Goal: Information Seeking & Learning: Learn about a topic

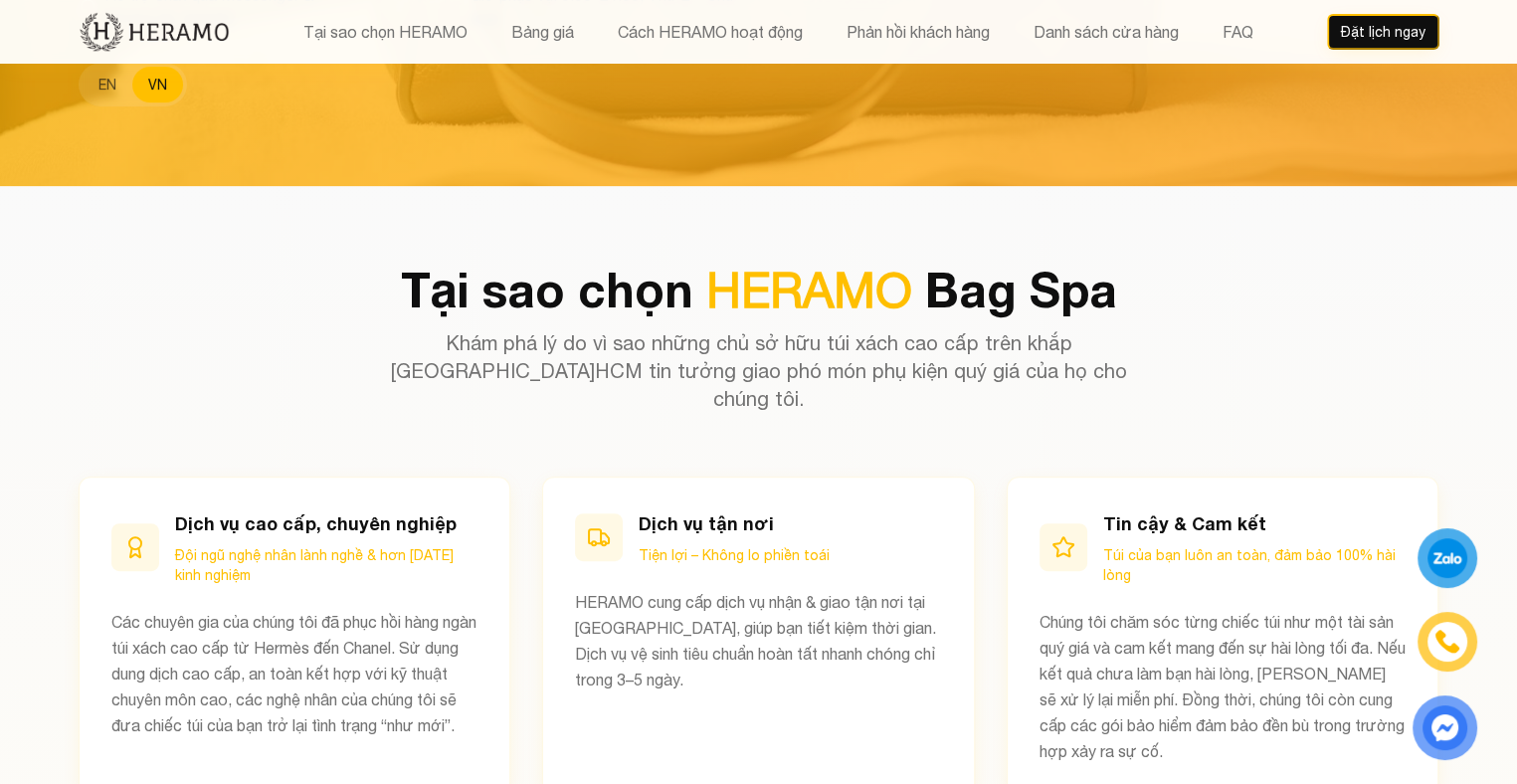
scroll to position [697, 0]
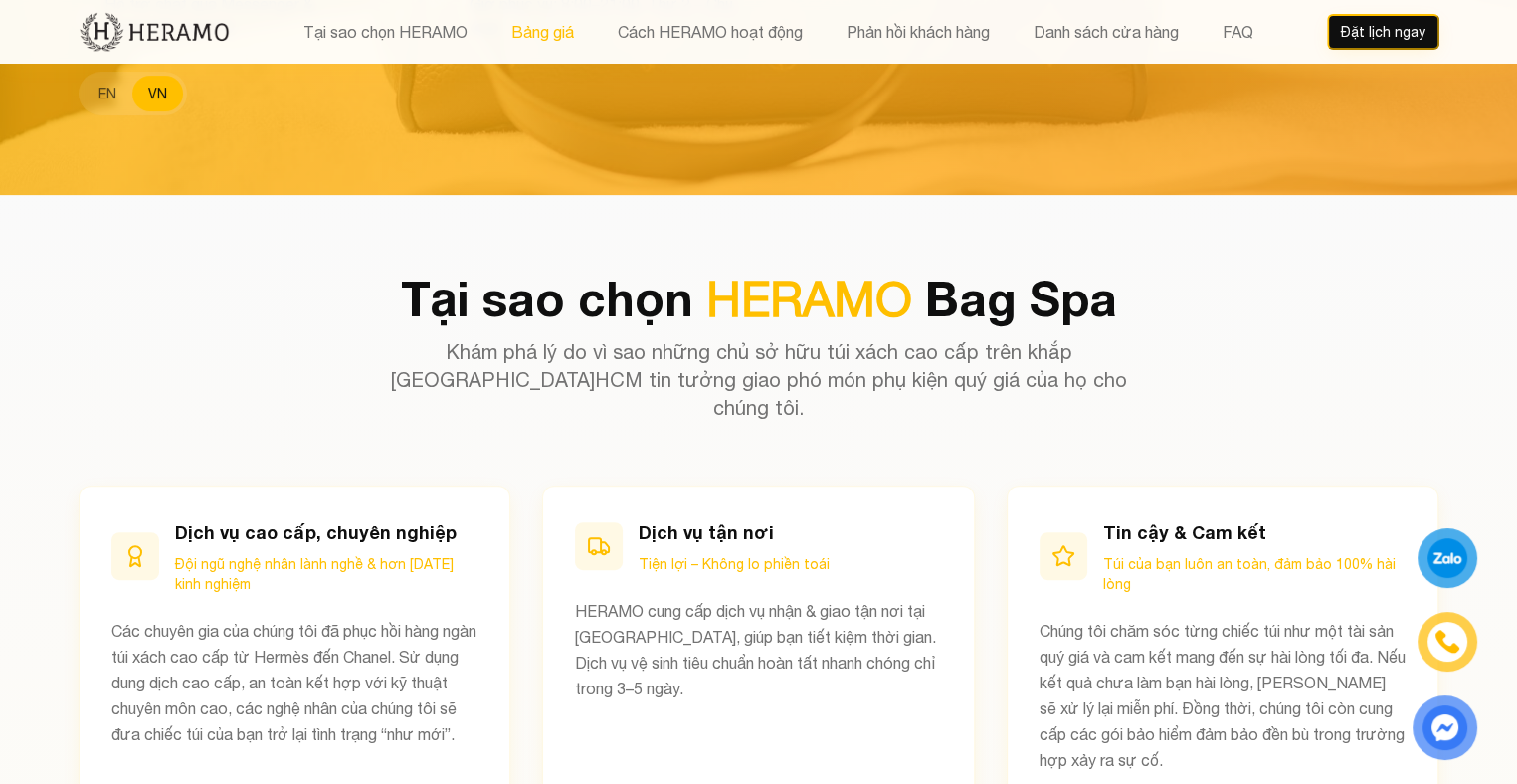
click at [561, 33] on button "Bảng giá" at bounding box center [542, 32] width 75 height 26
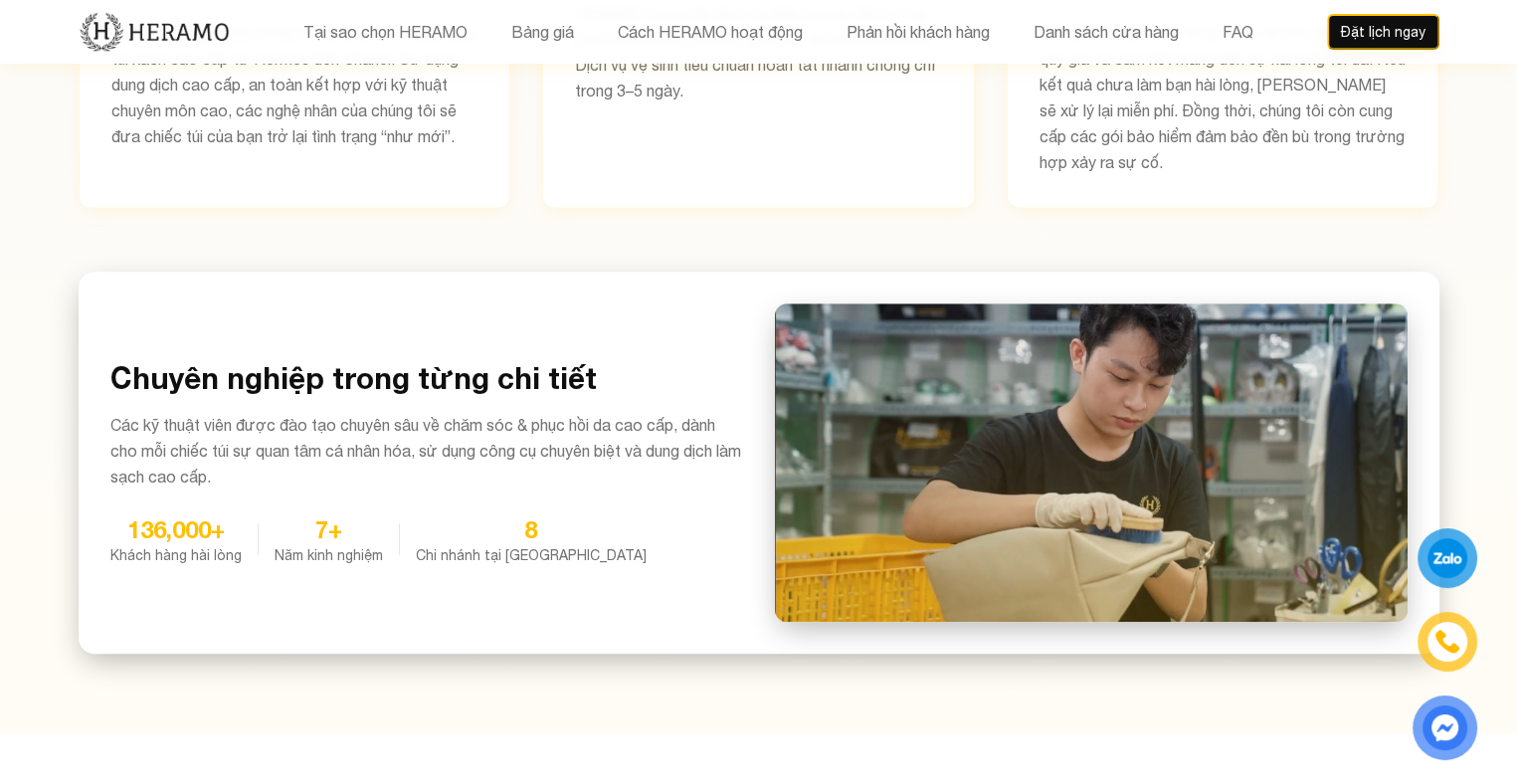
scroll to position [1284, 0]
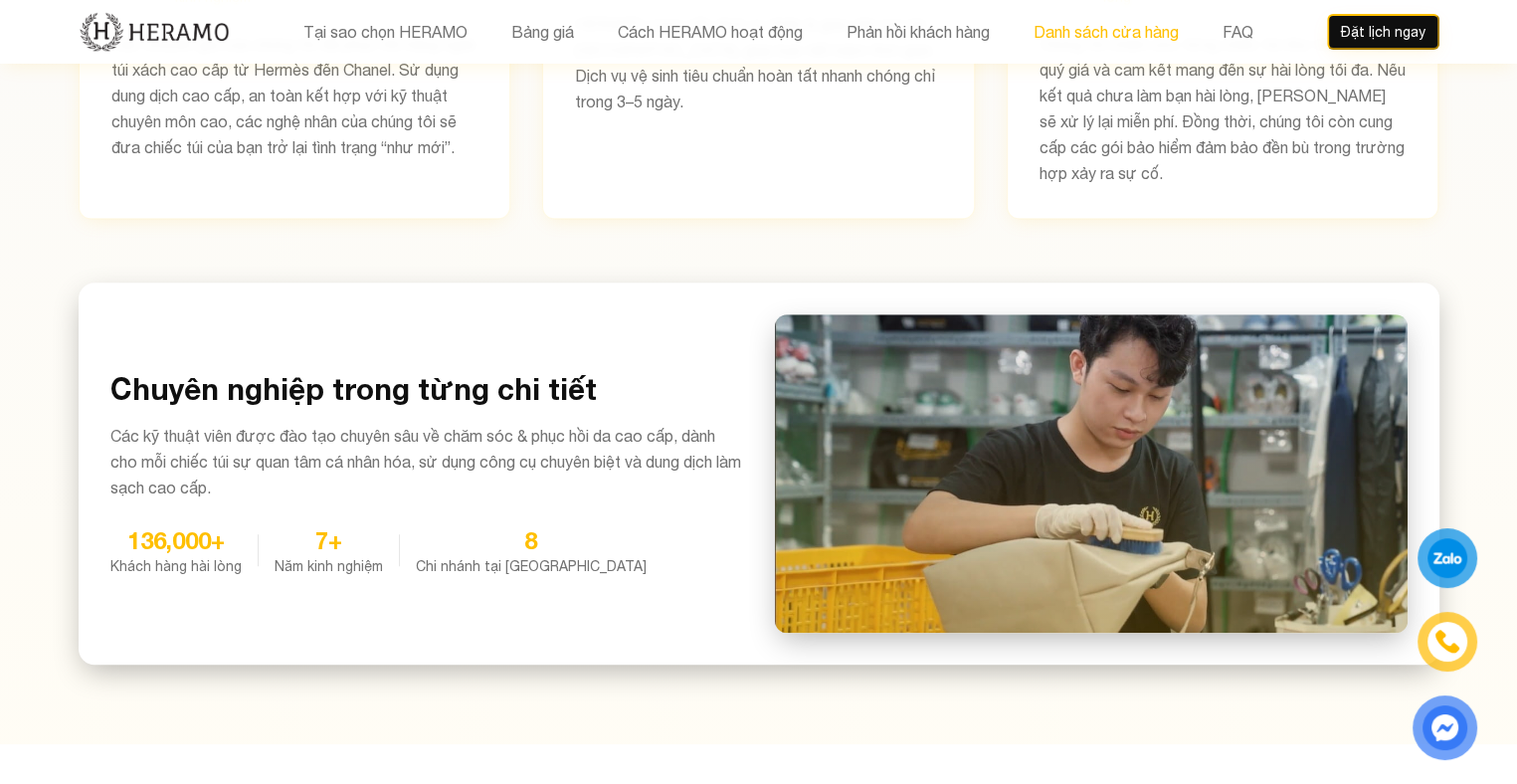
click at [1110, 30] on button "Danh sách cửa hàng" at bounding box center [1106, 32] width 157 height 26
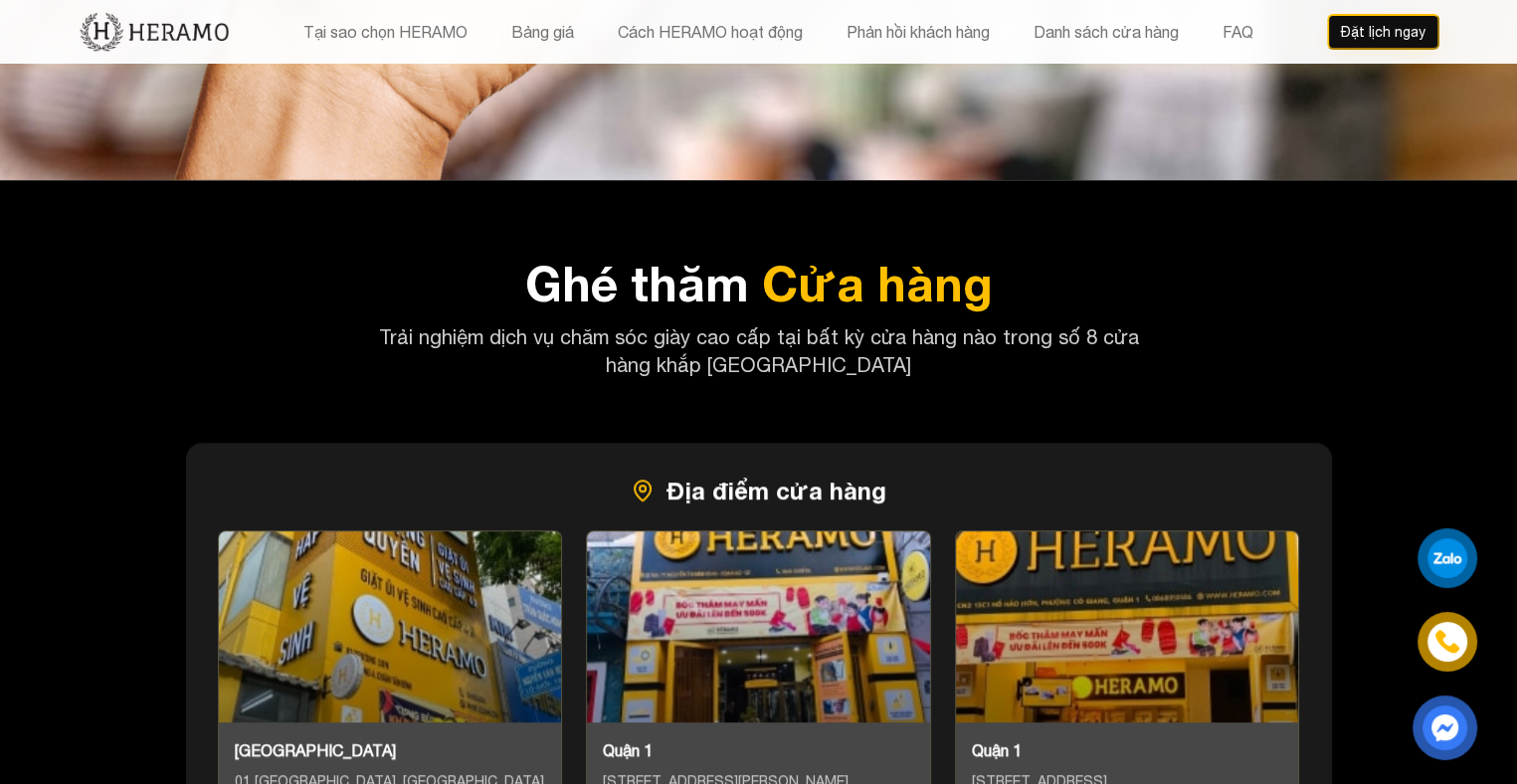
scroll to position [9040, 0]
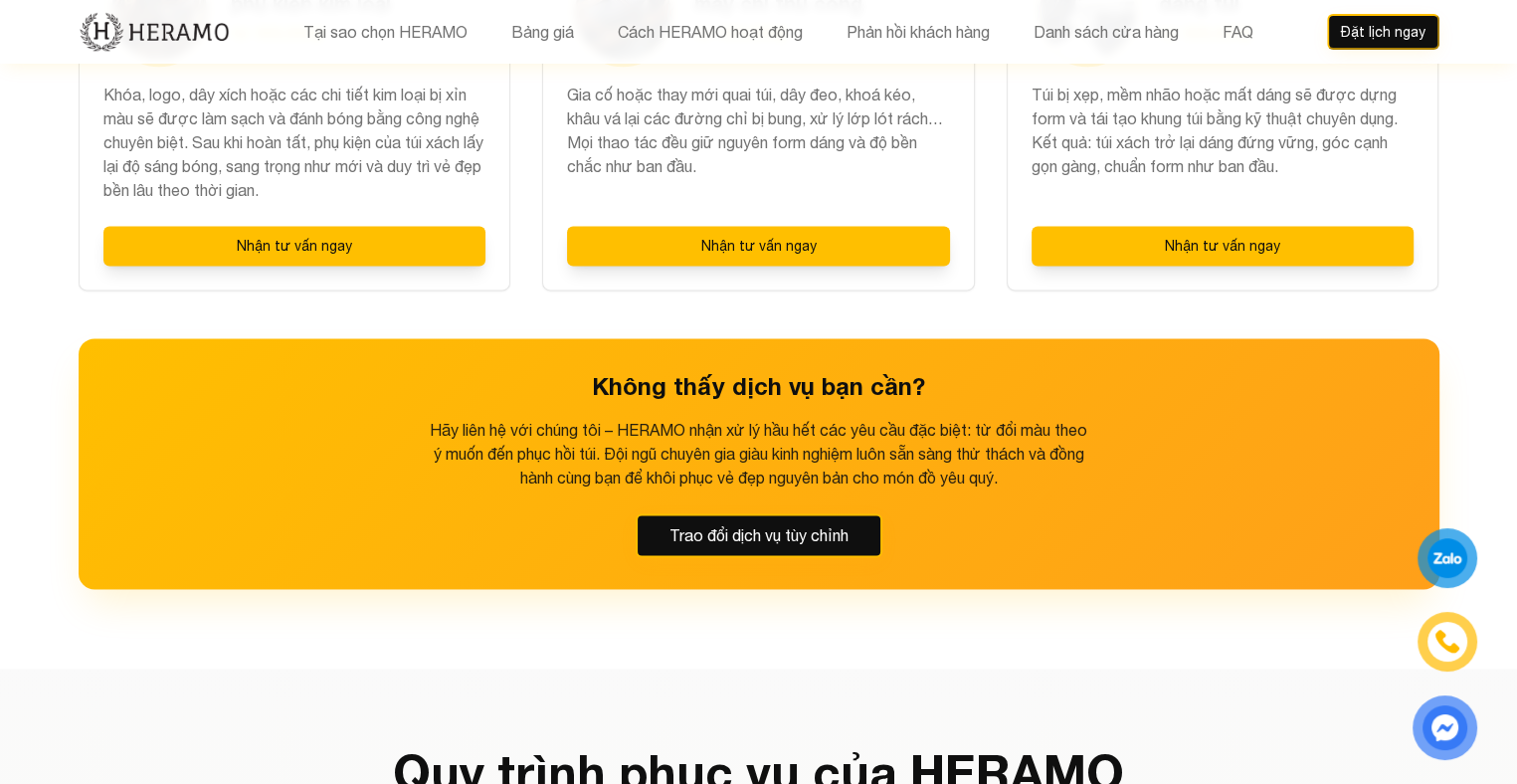
scroll to position [2786, 0]
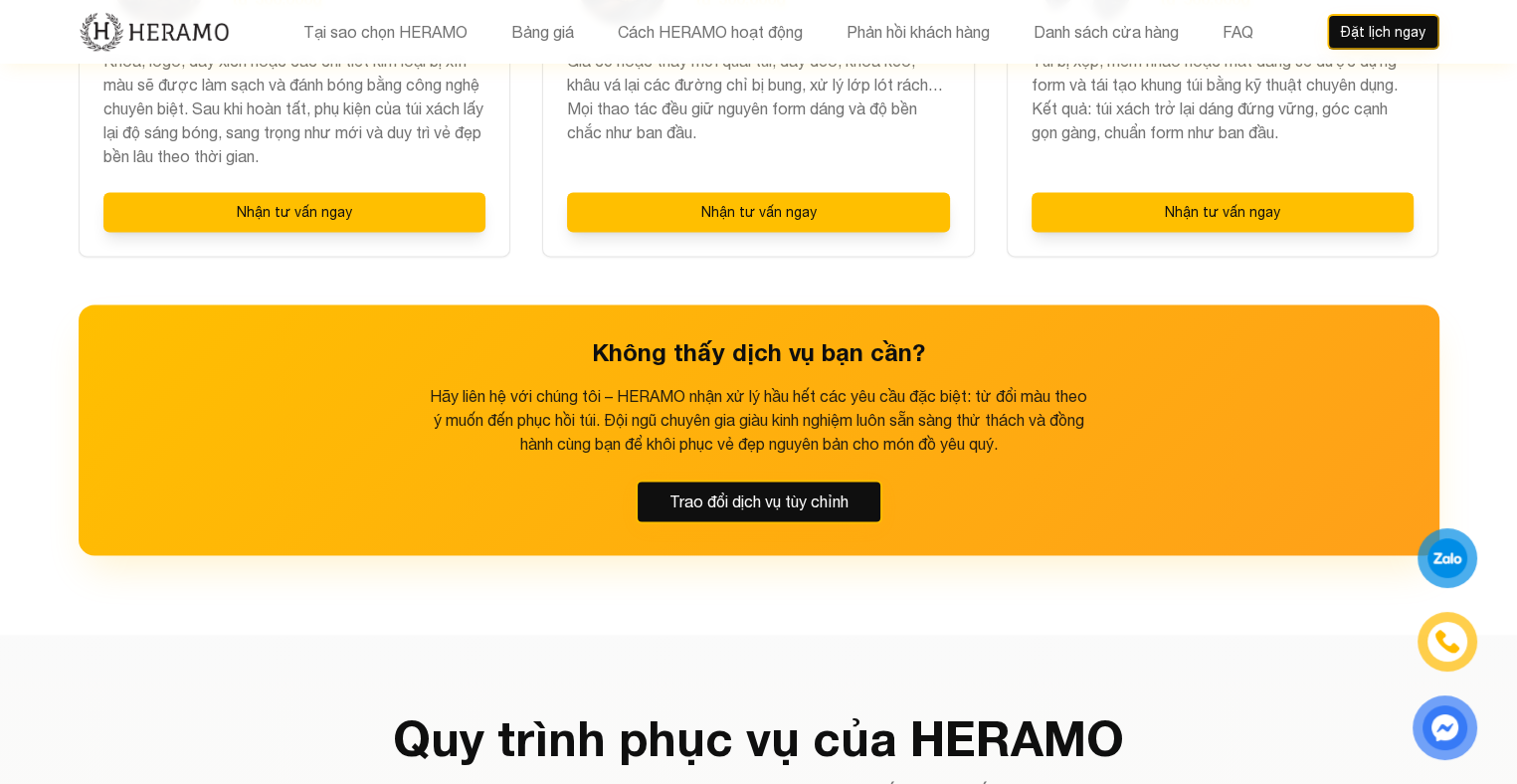
click at [1460, 560] on div at bounding box center [1448, 558] width 41 height 40
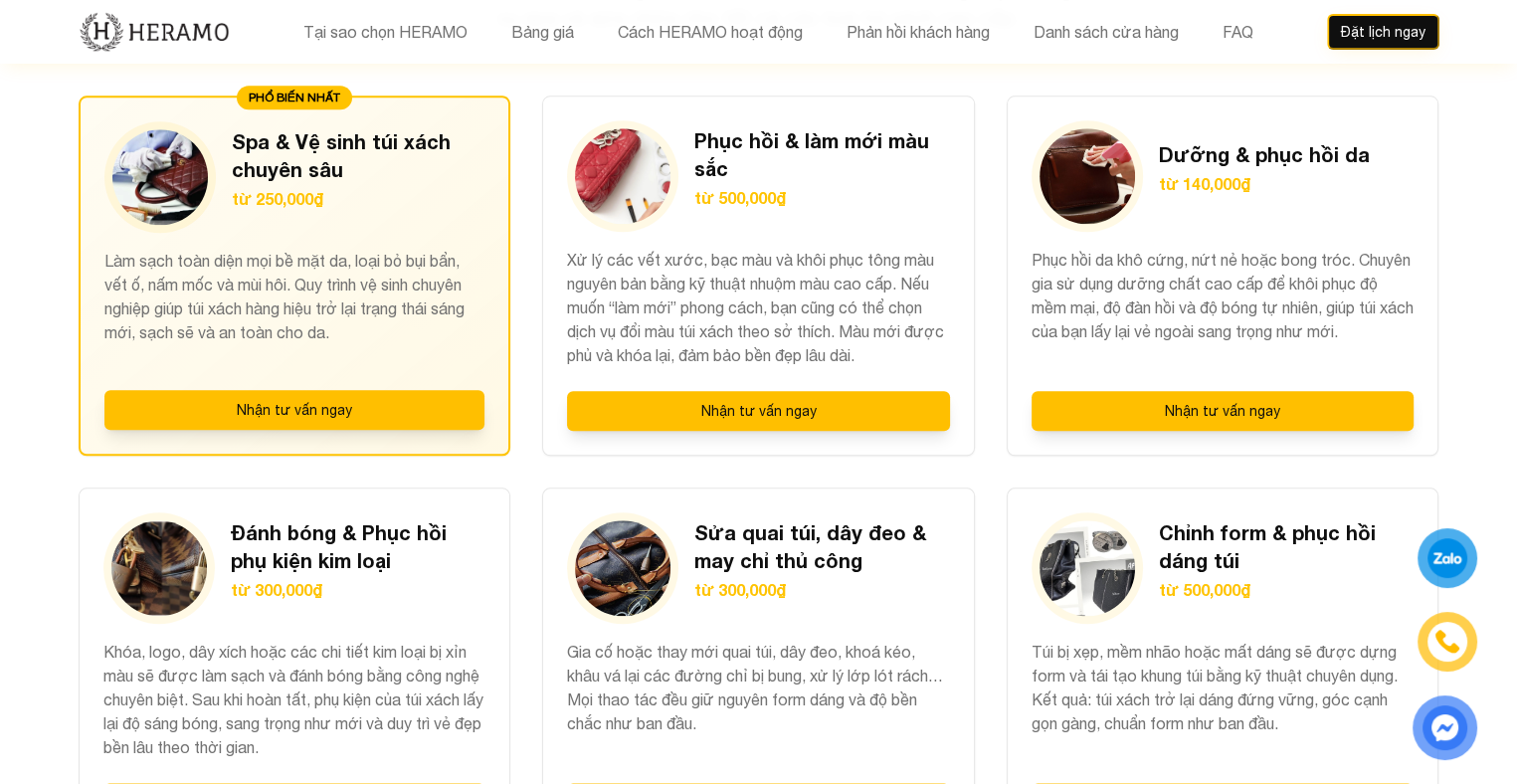
scroll to position [2189, 0]
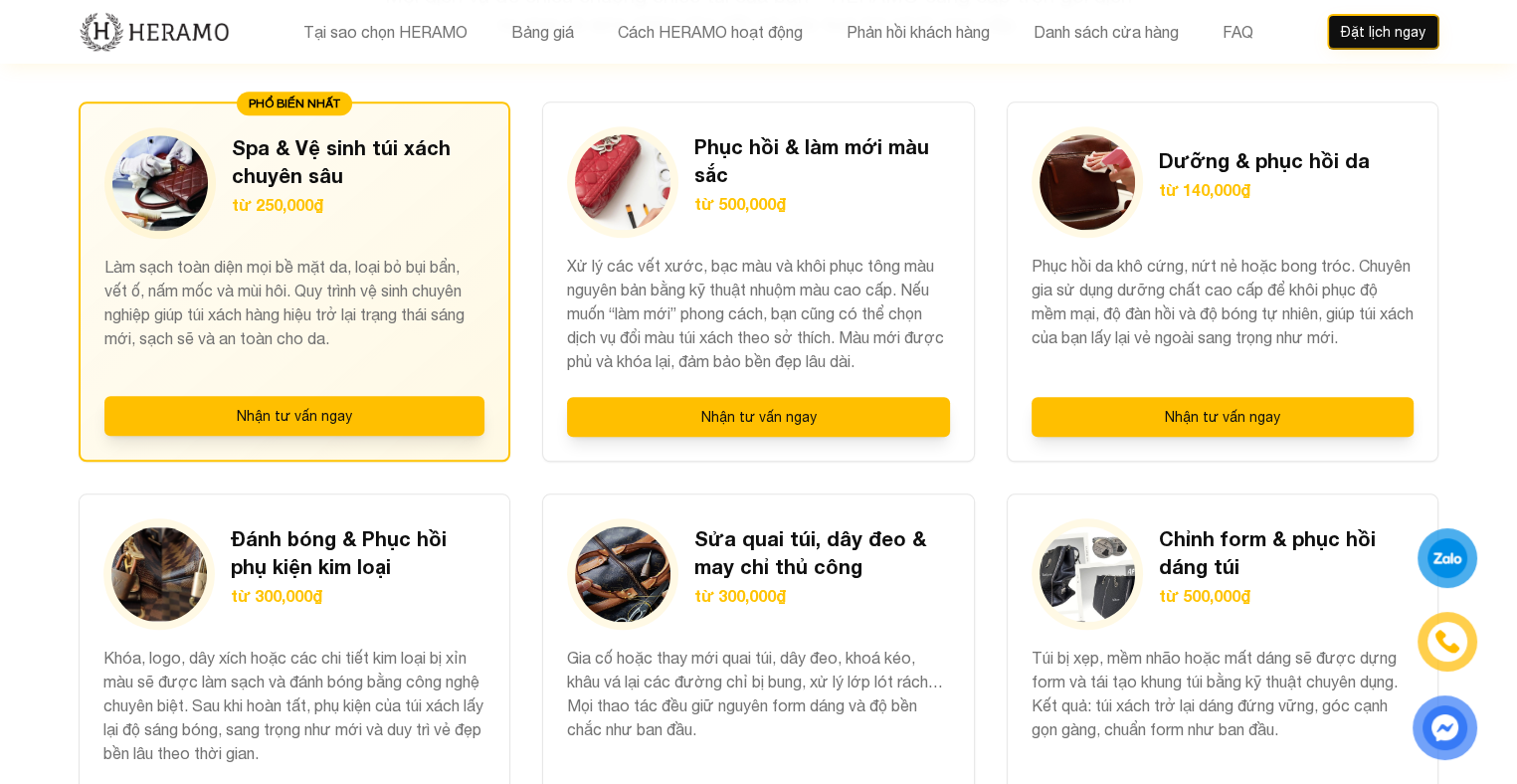
click at [1489, 152] on section "Bảng giá dịch vụ Mọi dịch vụ để chiều chuộng chiếc túi của bạn – HERAMO cung cấ…" at bounding box center [758, 535] width 1517 height 1393
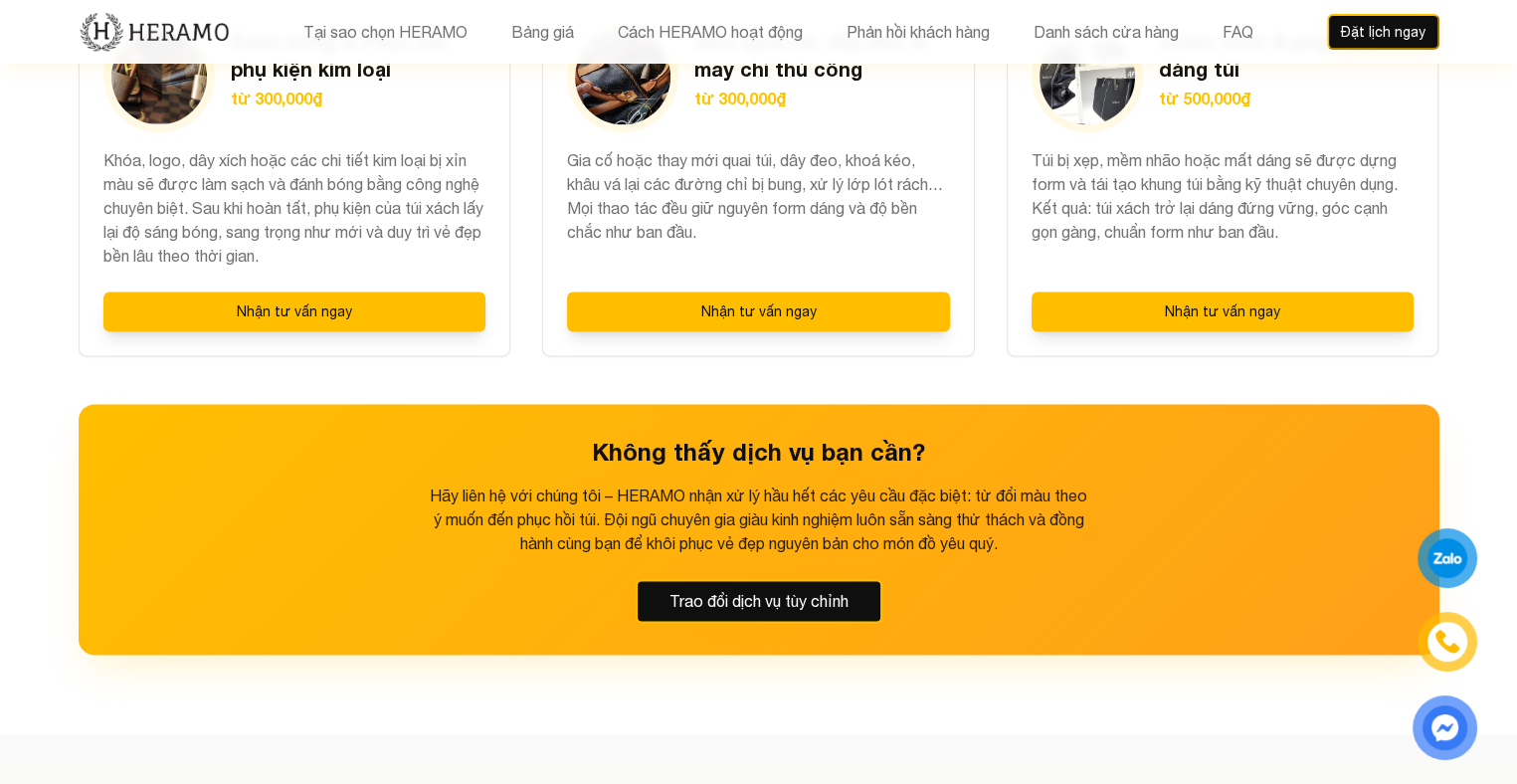
scroll to position [2985, 0]
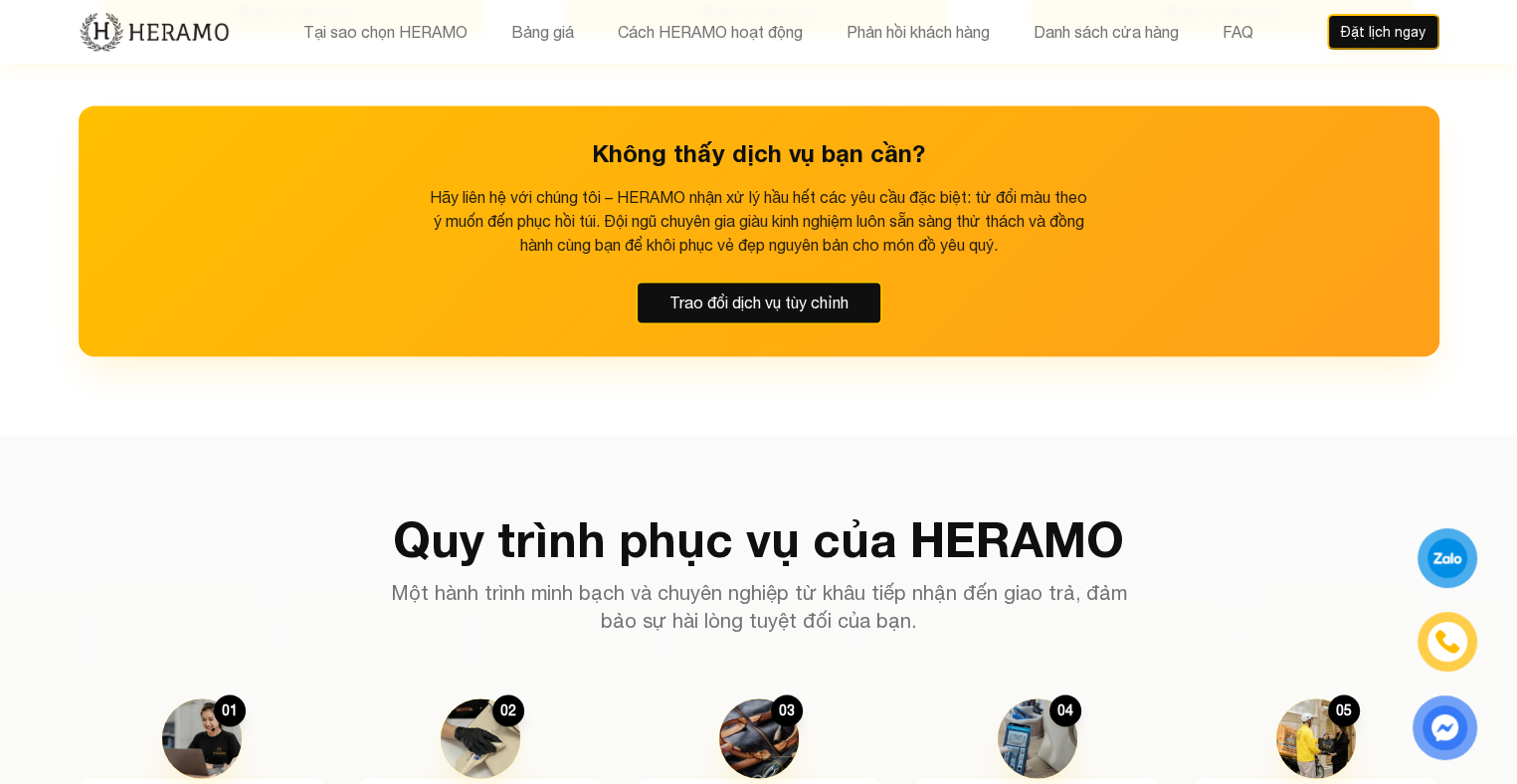
click at [1442, 554] on div at bounding box center [1448, 558] width 37 height 36
